Goal: Task Accomplishment & Management: Manage account settings

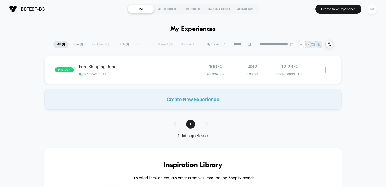
click at [372, 10] on div "SR" at bounding box center [372, 9] width 10 height 10
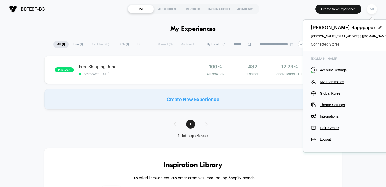
click at [334, 43] on span "Connected Stores" at bounding box center [349, 44] width 77 height 4
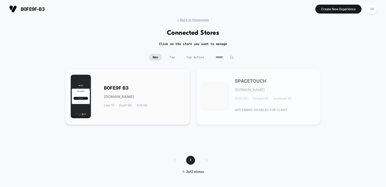
click at [123, 87] on span "B0FE9F B3" at bounding box center [116, 88] width 25 height 4
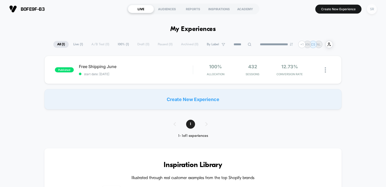
click at [368, 10] on div "SR" at bounding box center [372, 9] width 10 height 10
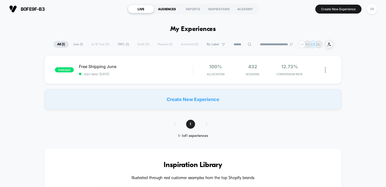
click at [162, 12] on div "AUDIENCES" at bounding box center [167, 9] width 26 height 8
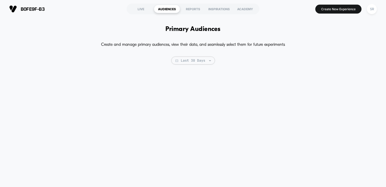
click at [13, 6] on img at bounding box center [13, 9] width 8 height 8
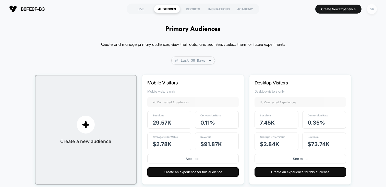
click at [370, 12] on div "SR" at bounding box center [372, 9] width 10 height 10
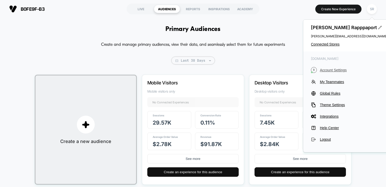
click at [335, 70] on span "Account Settings" at bounding box center [354, 70] width 68 height 4
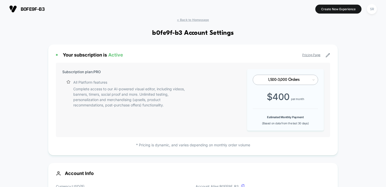
scroll to position [69, 0]
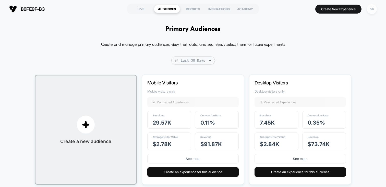
click at [371, 12] on div "SR" at bounding box center [372, 9] width 10 height 10
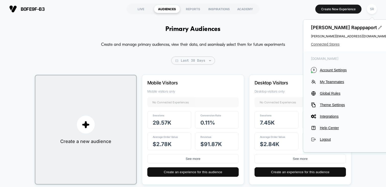
click at [316, 44] on span "Connected Stores" at bounding box center [349, 44] width 77 height 4
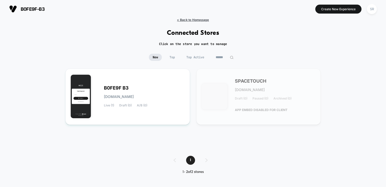
click at [192, 21] on span "< Back to Homepage" at bounding box center [193, 20] width 32 height 4
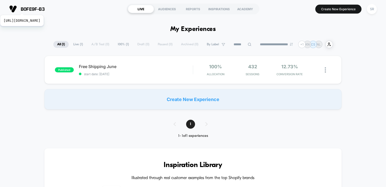
click at [34, 8] on span "b0fe9f-b3" at bounding box center [33, 8] width 24 height 5
click at [28, 10] on span "b0fe9f-b3" at bounding box center [33, 8] width 24 height 5
click at [370, 6] on div "SR" at bounding box center [372, 9] width 10 height 10
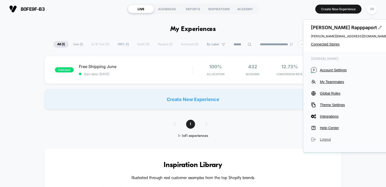
click at [320, 140] on span "Logout" at bounding box center [354, 139] width 68 height 4
